Goal: Information Seeking & Learning: Learn about a topic

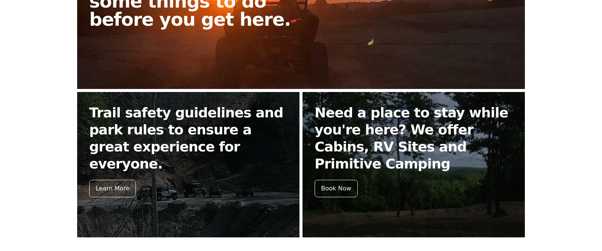
scroll to position [303, 0]
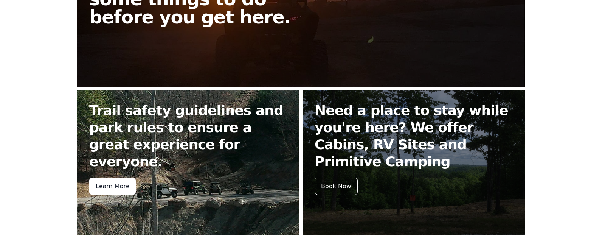
click at [125, 177] on div "Learn More" at bounding box center [112, 185] width 47 height 17
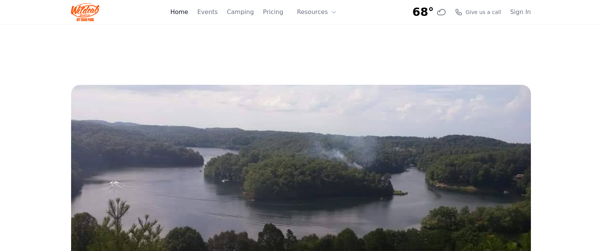
click at [188, 12] on link "Home" at bounding box center [179, 12] width 18 height 9
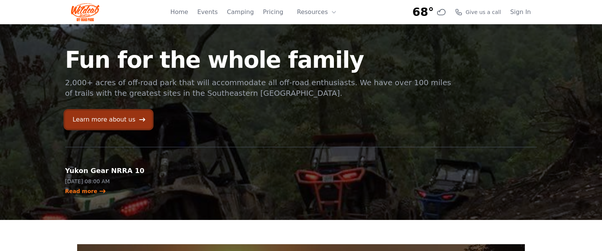
click at [139, 123] on icon at bounding box center [143, 120] width 8 height 8
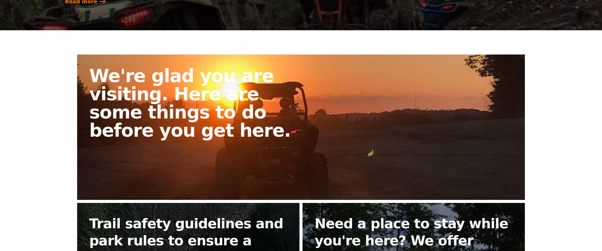
scroll to position [189, 0]
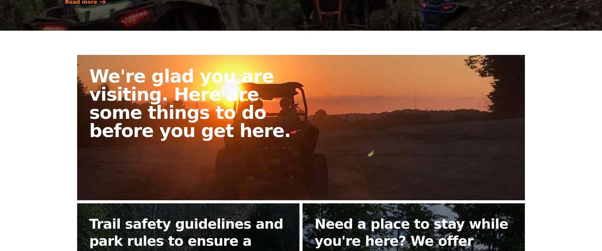
click at [248, 119] on h2 "We're glad you are visiting. Here are some things to do before you get here." at bounding box center [198, 103] width 218 height 73
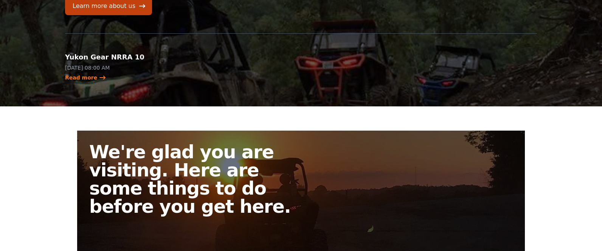
scroll to position [151, 0]
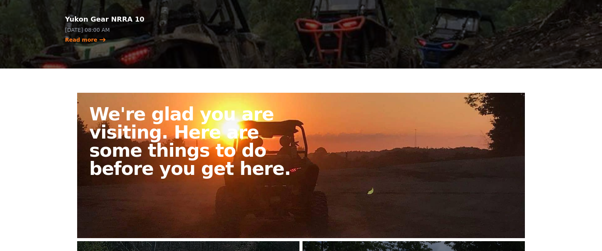
click at [219, 132] on h2 "We're glad you are visiting. Here are some things to do before you get here." at bounding box center [198, 141] width 218 height 73
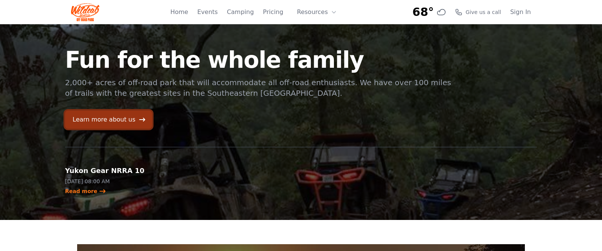
click at [112, 117] on link "Learn more about us" at bounding box center [108, 120] width 87 height 18
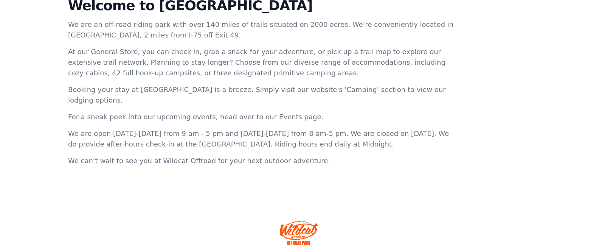
scroll to position [311, 0]
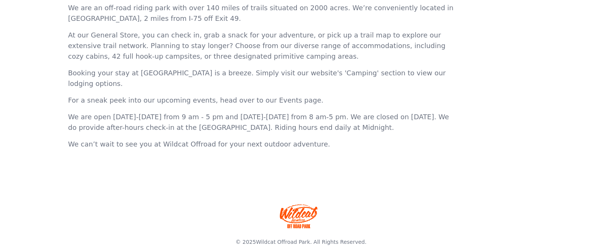
click at [290, 204] on img at bounding box center [299, 216] width 38 height 24
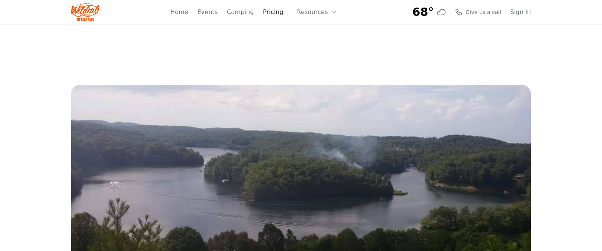
click at [281, 14] on link "Pricing" at bounding box center [273, 12] width 20 height 9
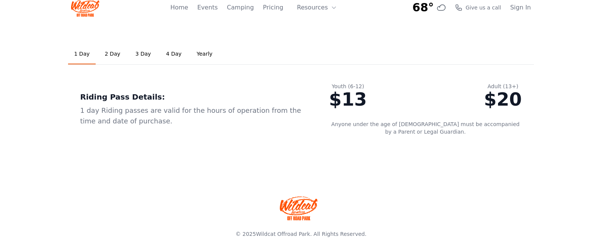
scroll to position [7, 0]
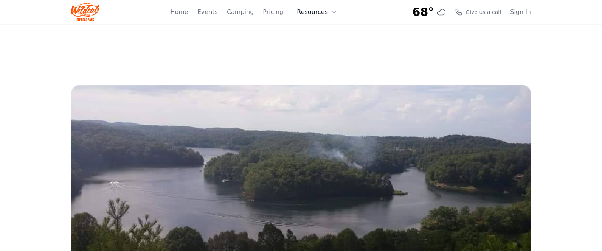
click at [333, 14] on icon at bounding box center [334, 12] width 6 height 6
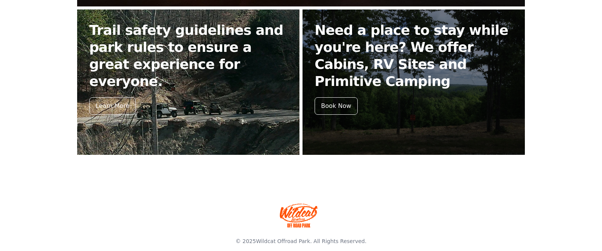
scroll to position [393, 0]
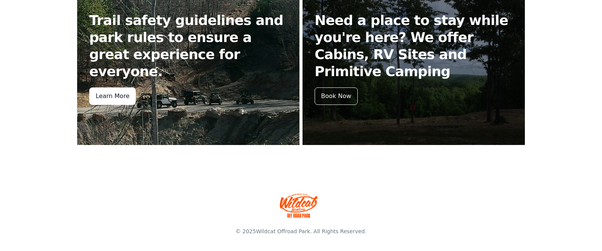
click at [118, 87] on div "Learn More" at bounding box center [112, 95] width 47 height 17
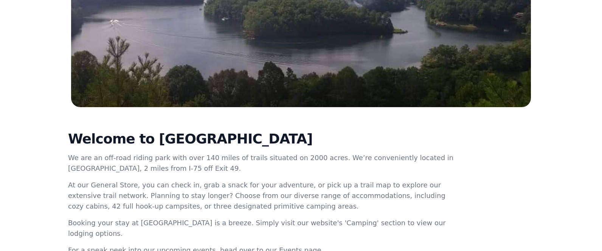
scroll to position [160, 0]
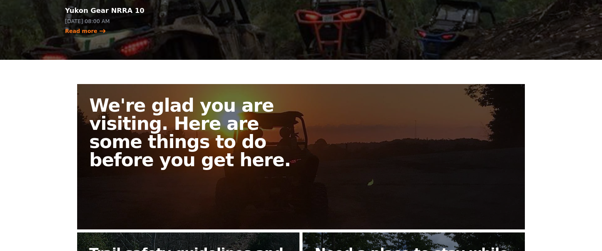
scroll to position [393, 0]
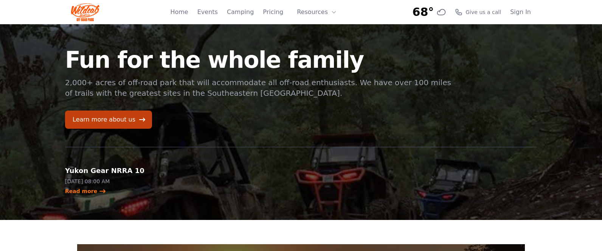
scroll to position [303, 0]
